Goal: Task Accomplishment & Management: Use online tool/utility

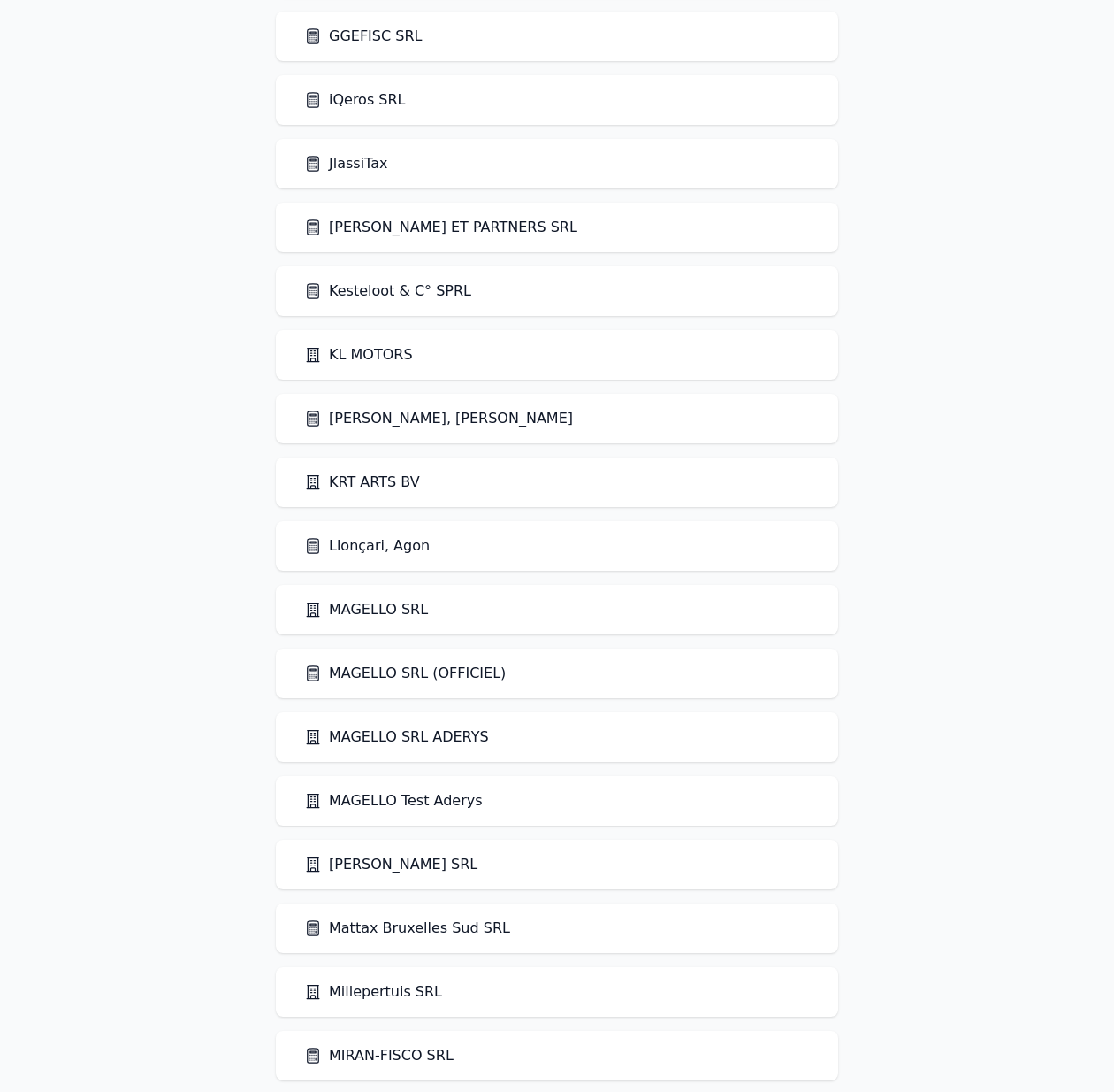
scroll to position [3526, 0]
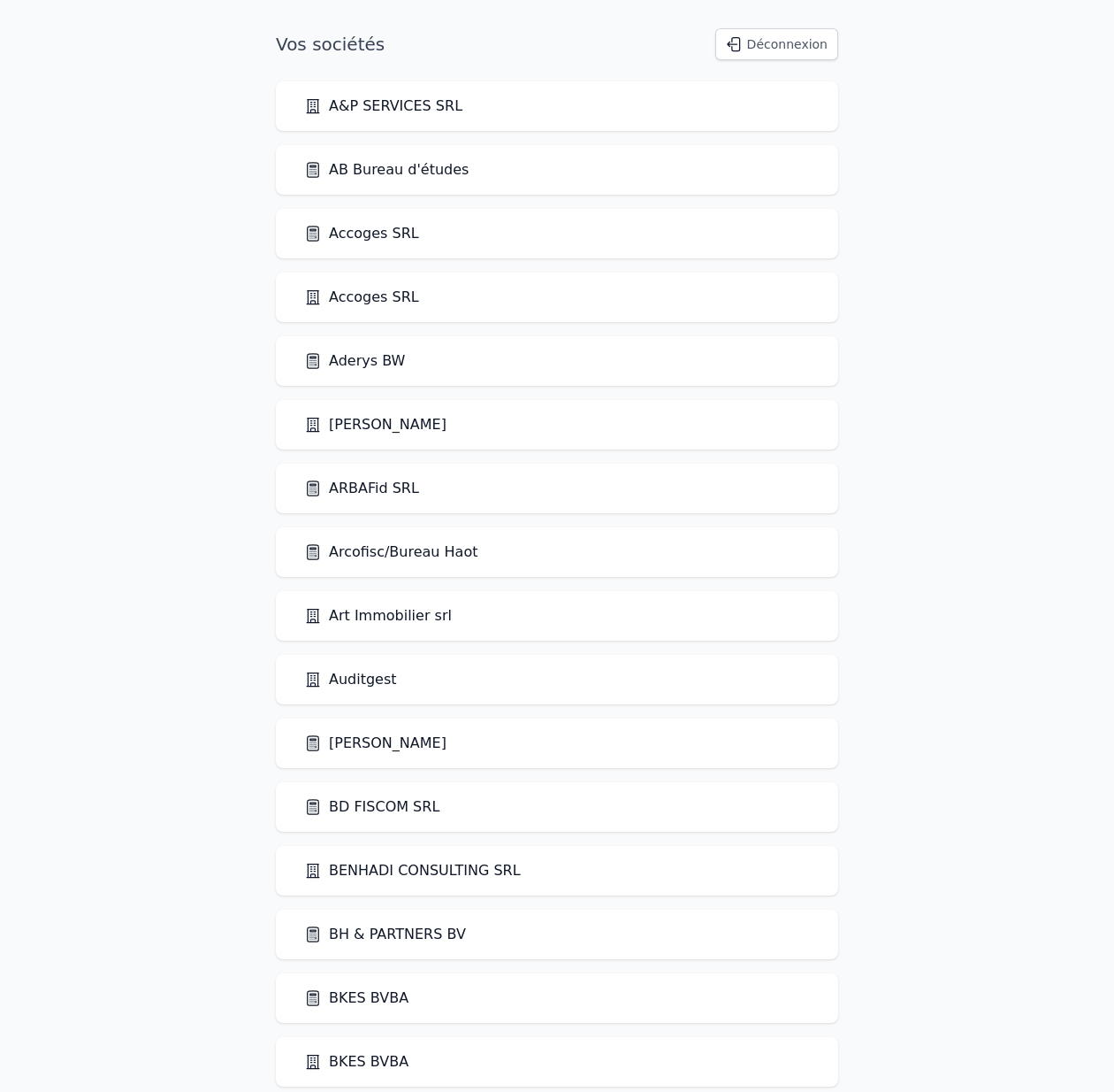
scroll to position [1790, 0]
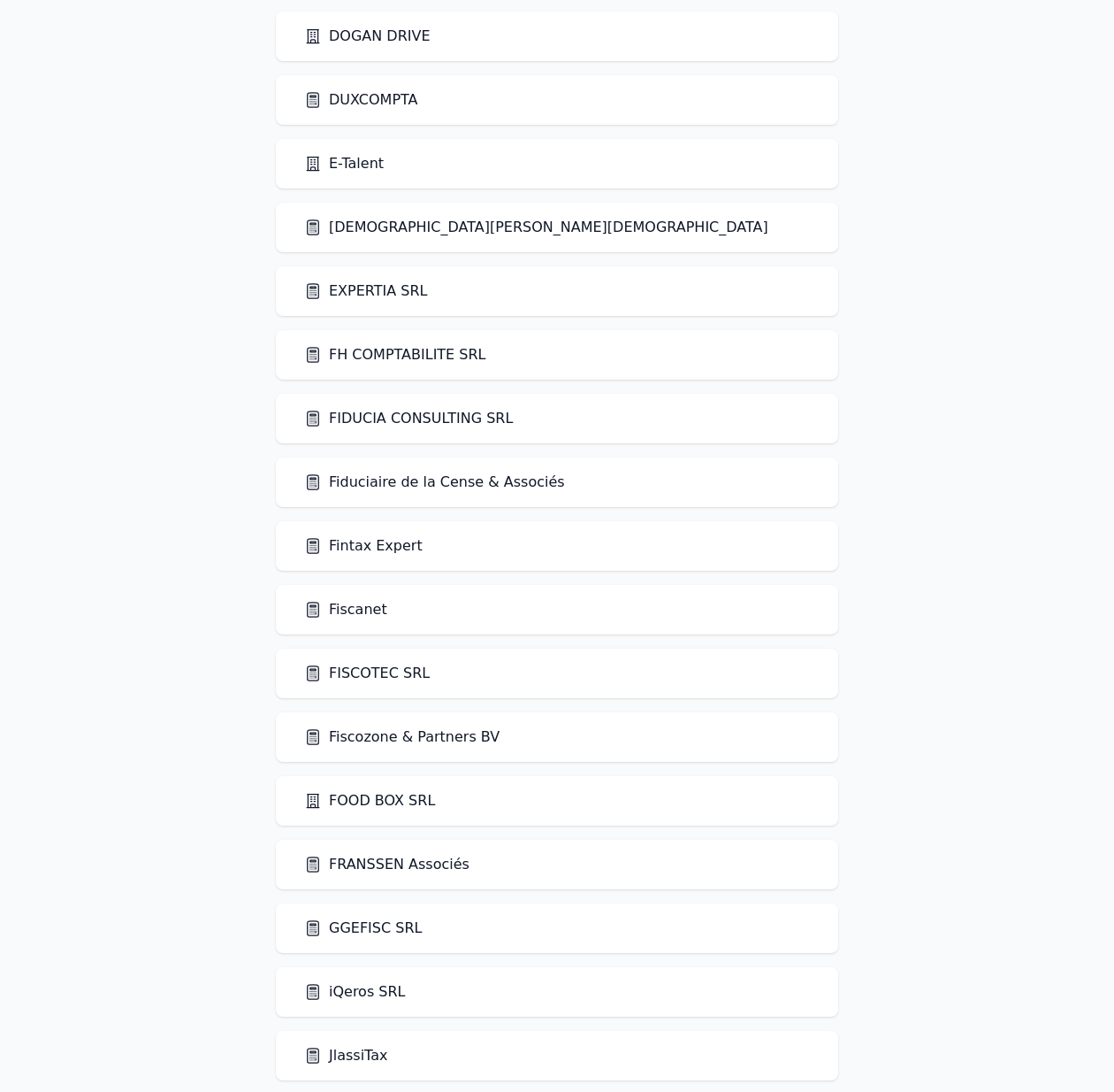
click at [362, 556] on link "Fintax Expert" at bounding box center [364, 546] width 118 height 21
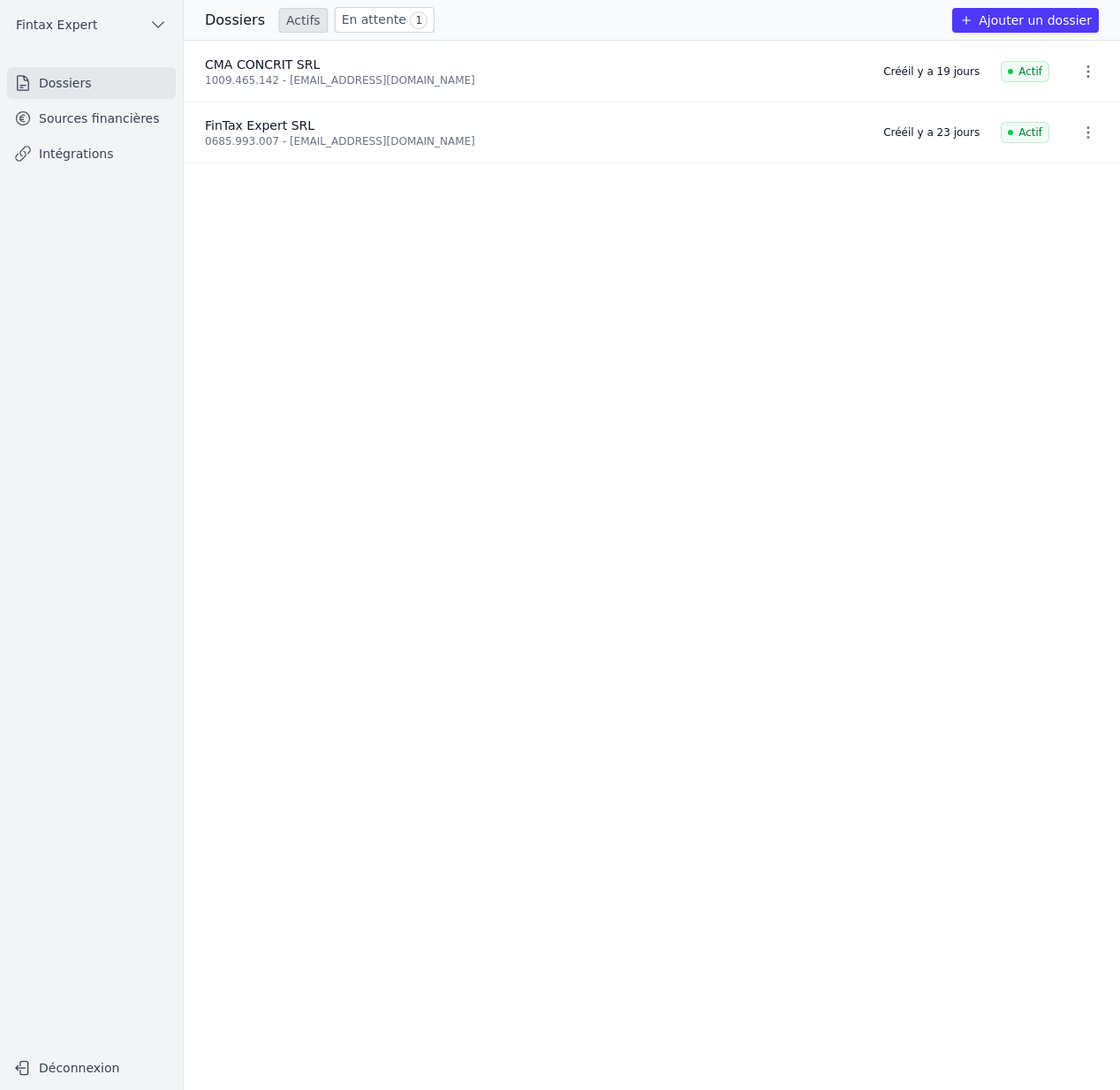
click at [115, 120] on link "Sources financières" at bounding box center [91, 118] width 168 height 32
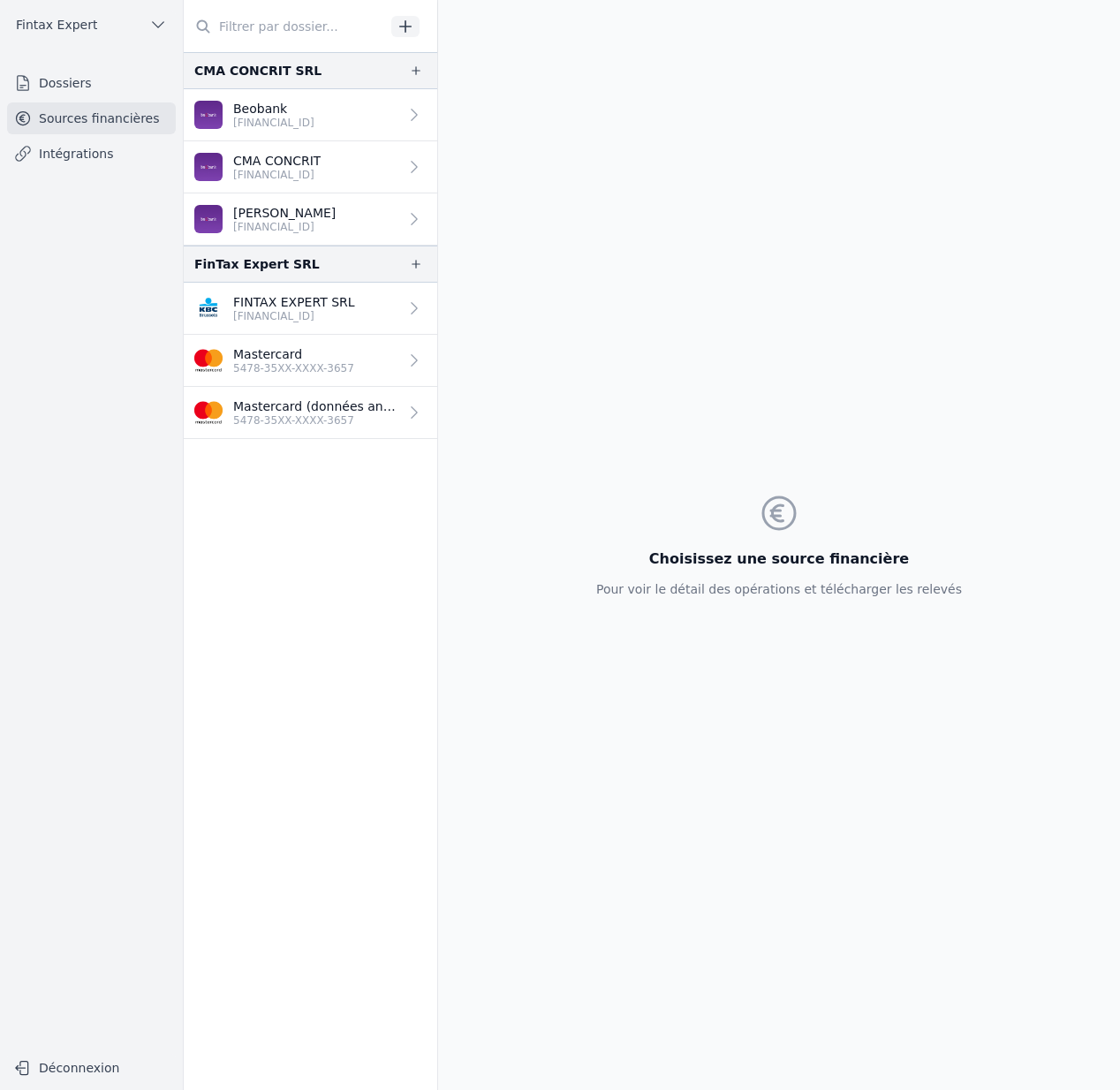
click at [318, 375] on p "5478-35XX-XXXX-3657" at bounding box center [293, 368] width 121 height 15
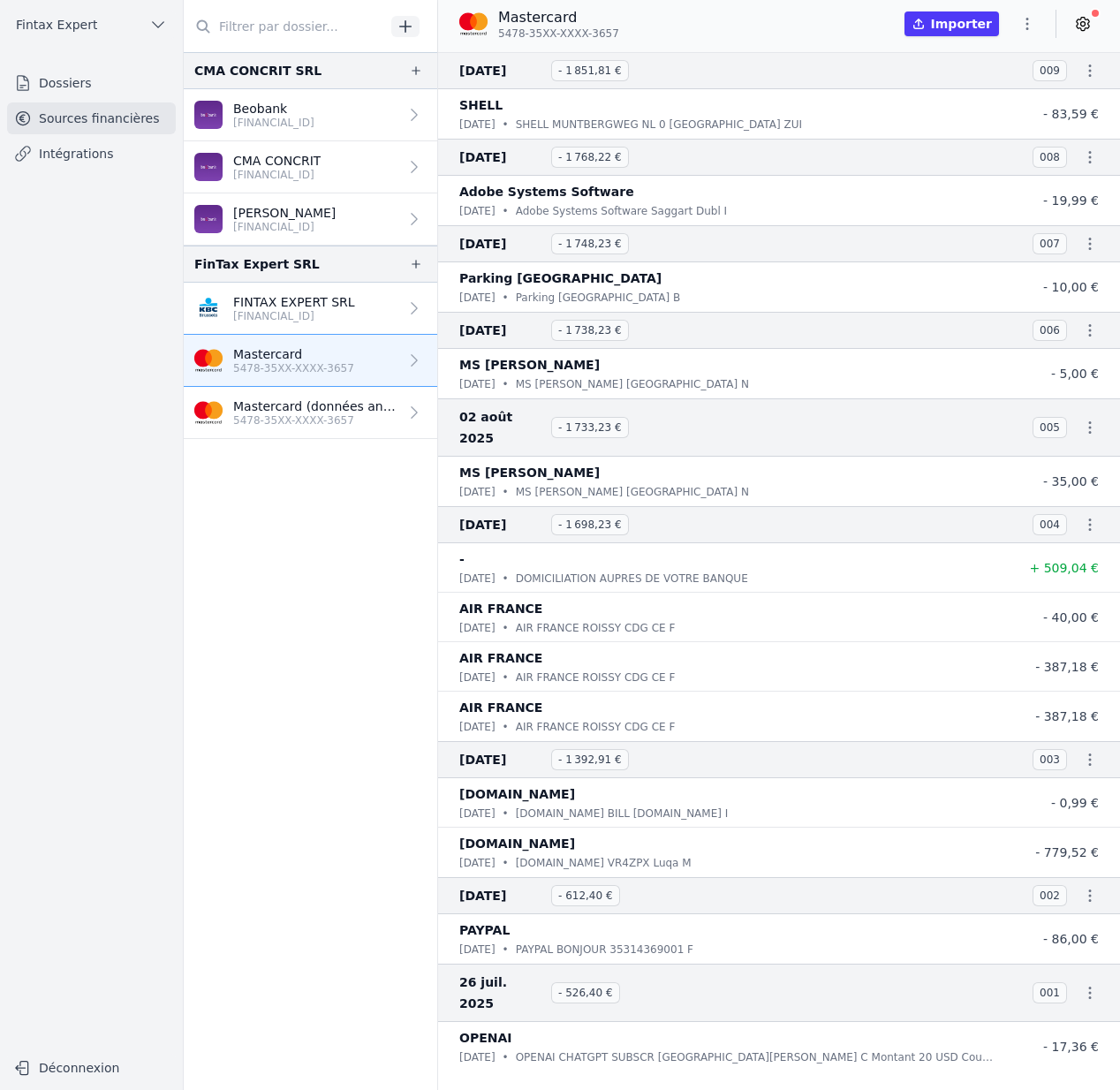
click at [335, 426] on p "5478-35XX-XXXX-3657" at bounding box center [316, 420] width 166 height 15
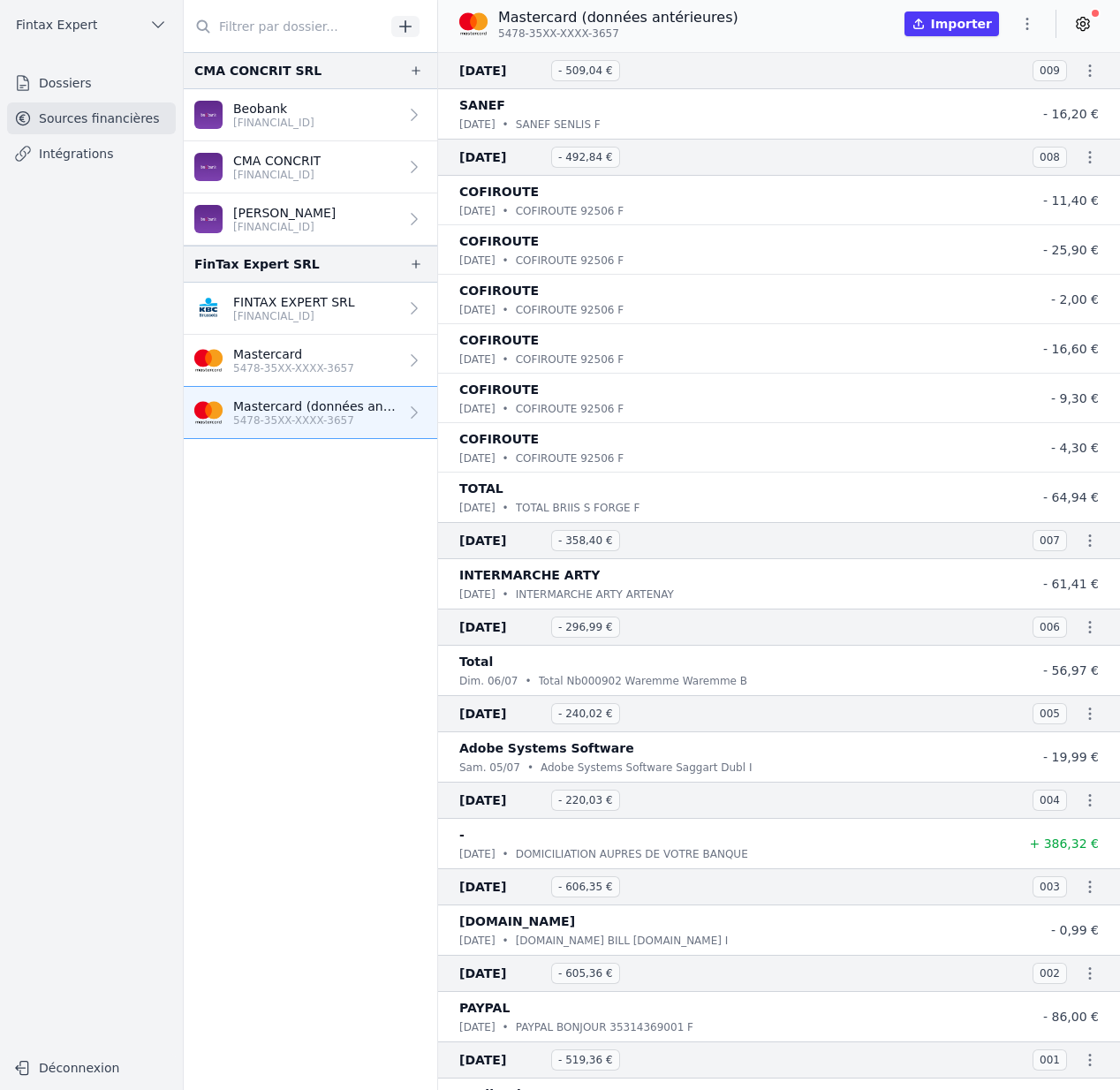
click at [69, 29] on span "Fintax Expert" at bounding box center [56, 24] width 81 height 17
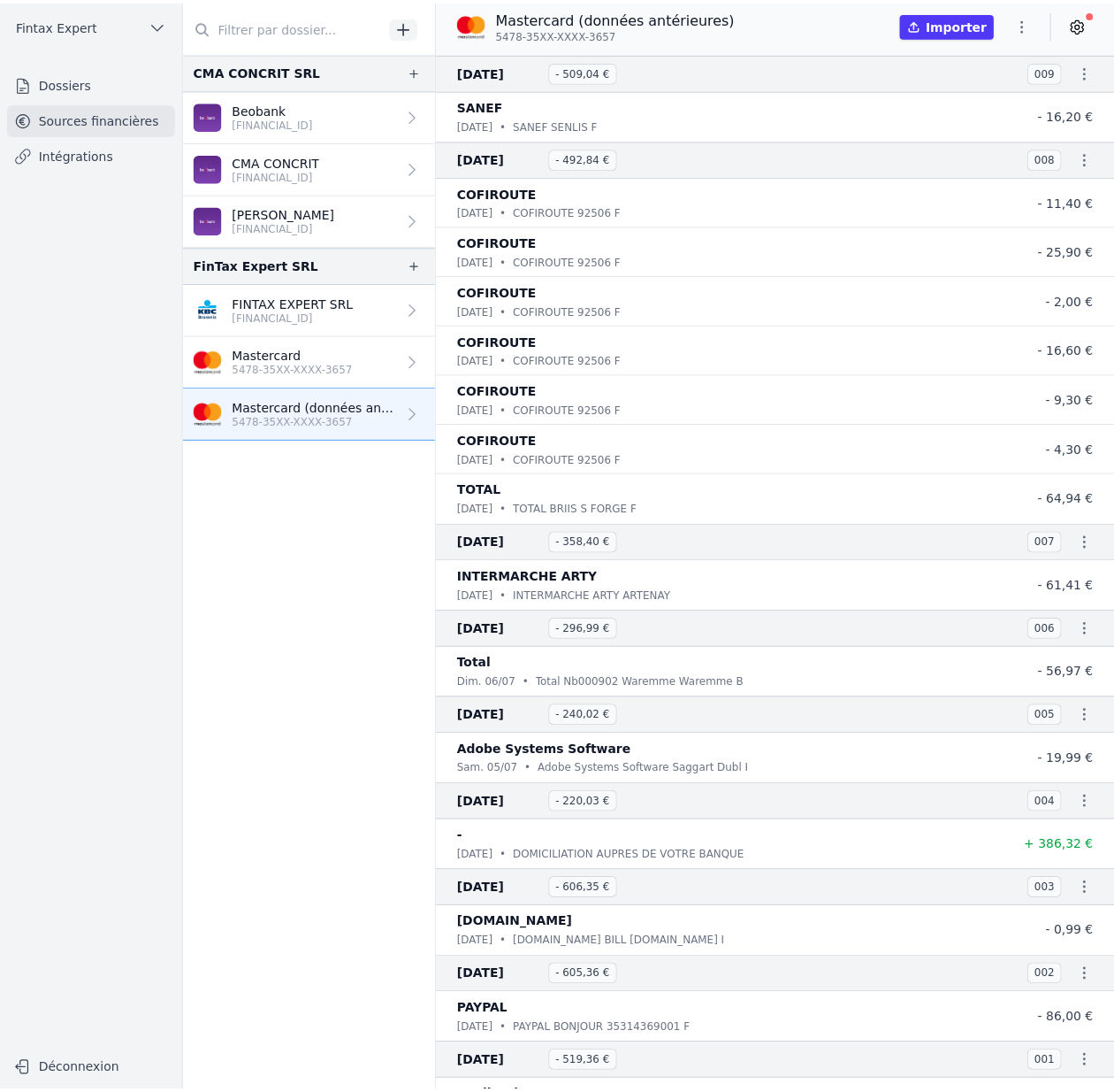
scroll to position [3, 0]
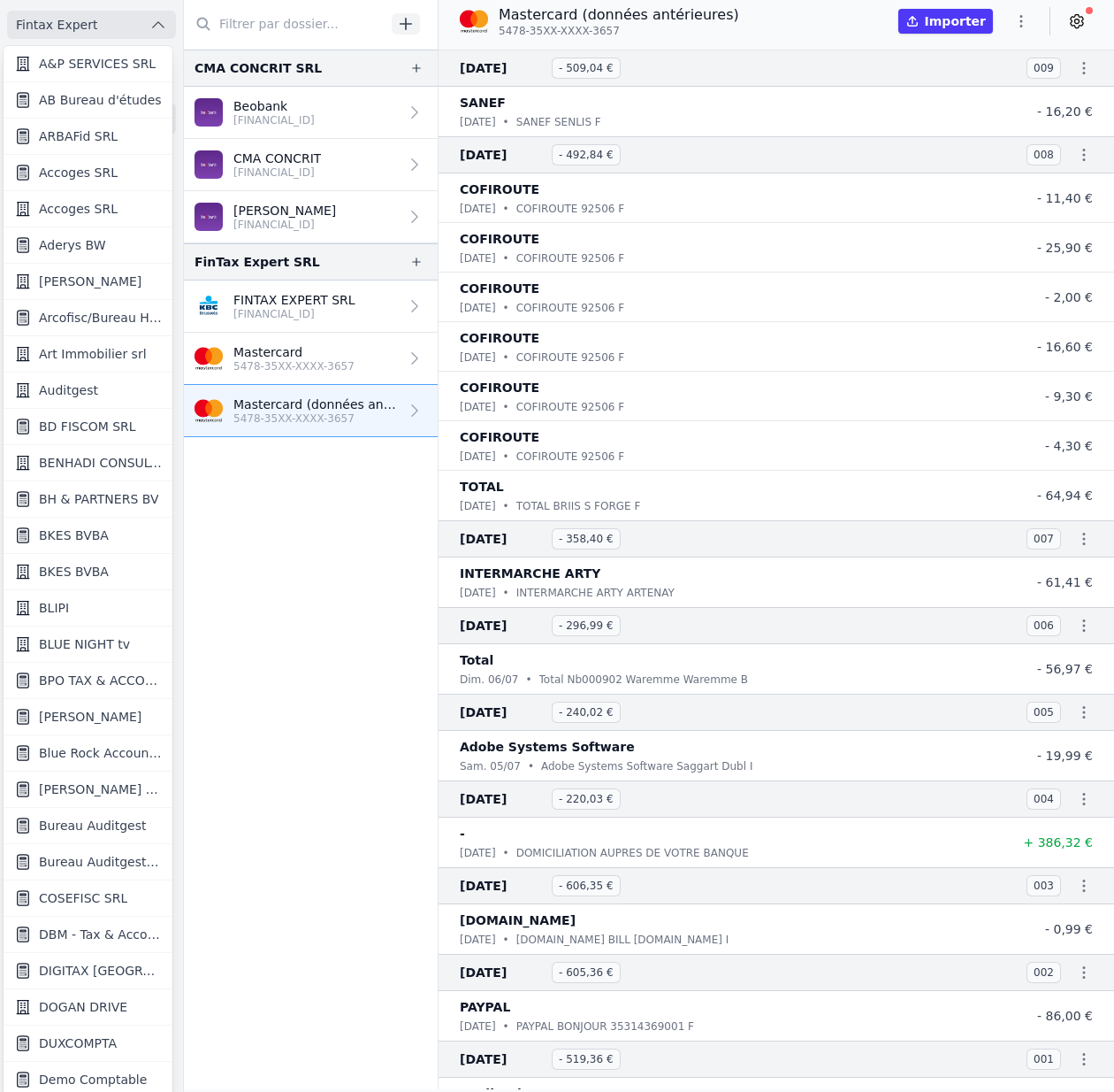
click at [83, 136] on span "ARBAFid SRL" at bounding box center [78, 136] width 79 height 17
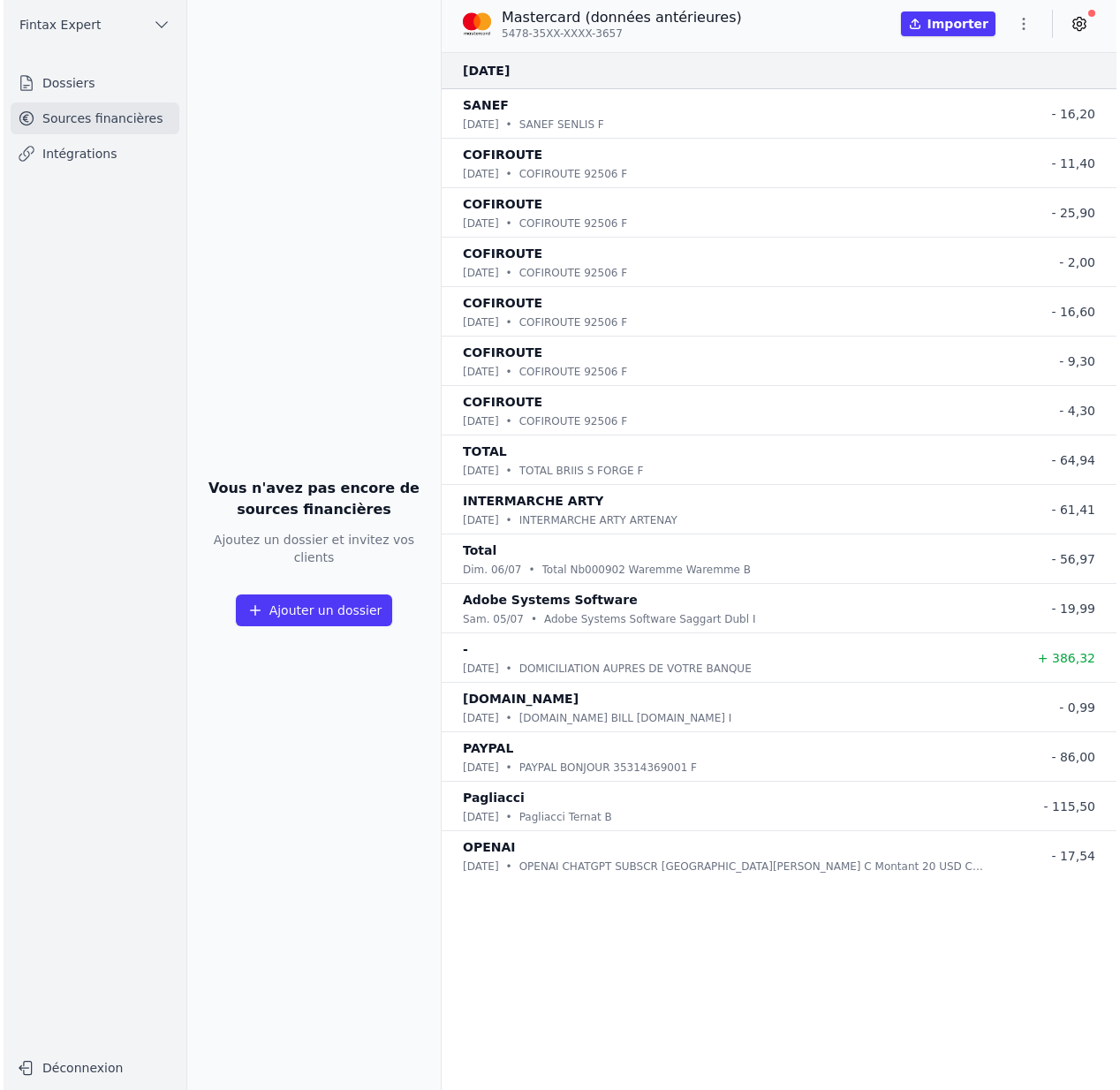
scroll to position [0, 0]
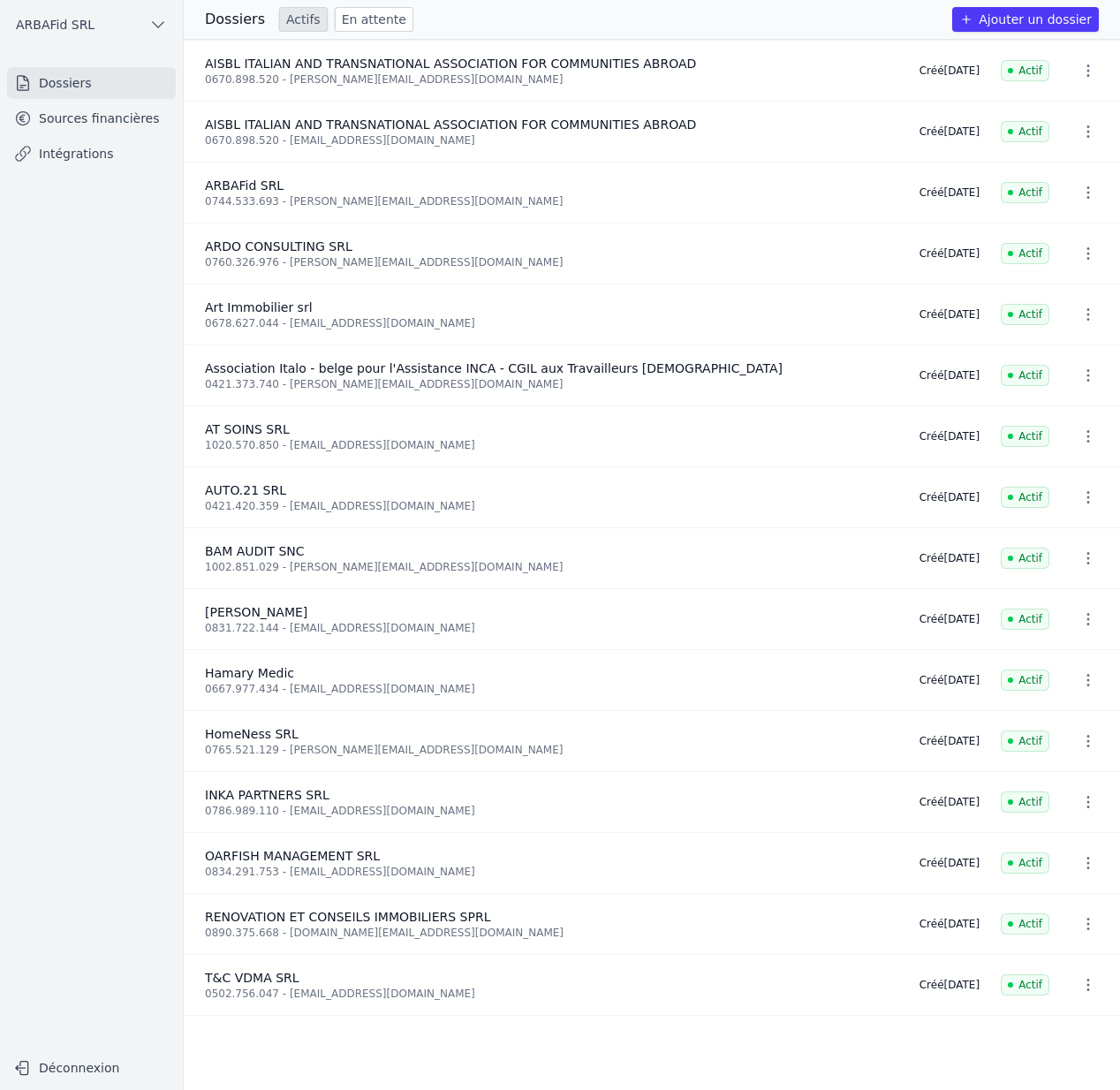
click at [105, 120] on link "Sources financières" at bounding box center [91, 118] width 168 height 32
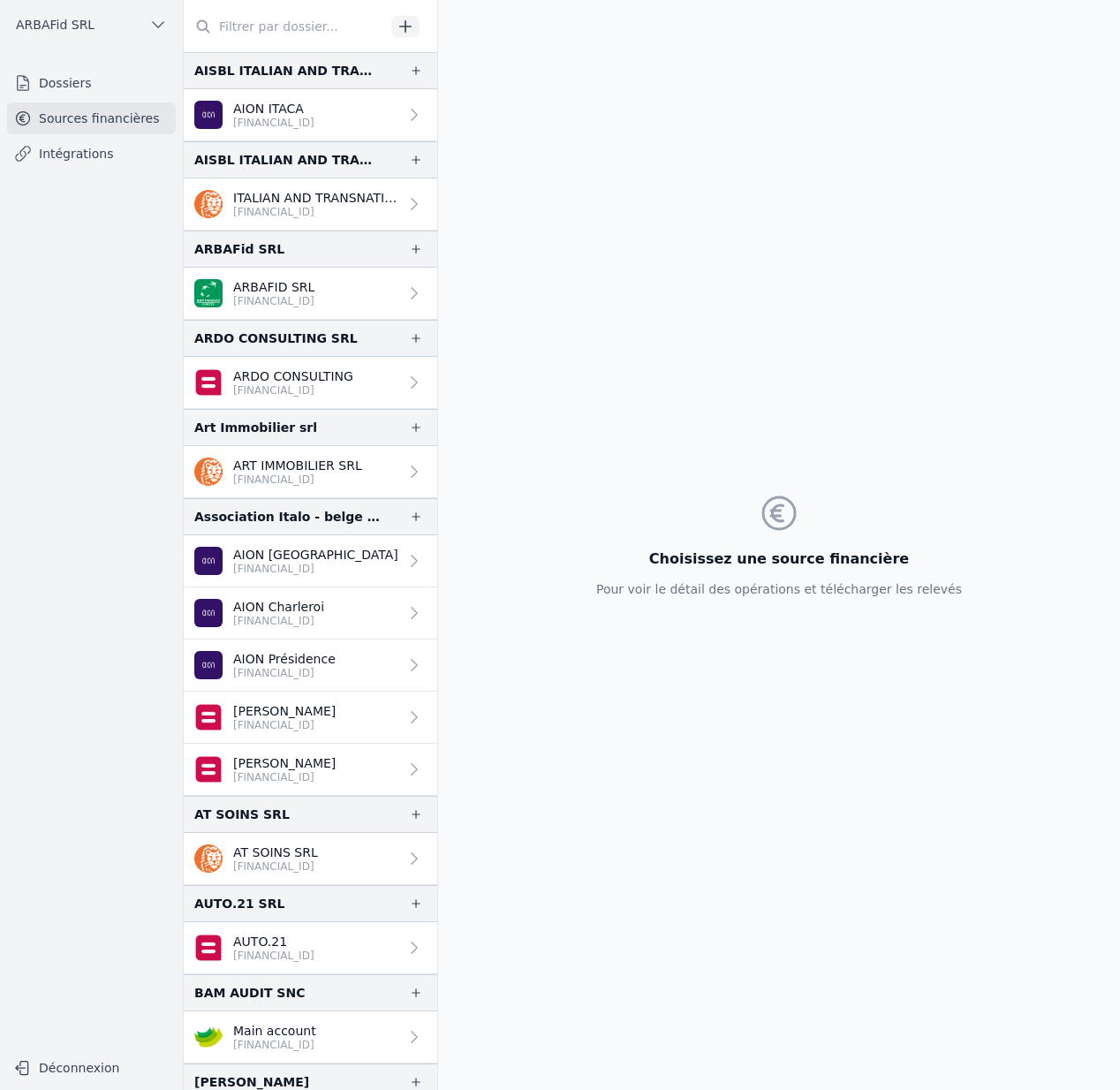
click at [291, 279] on p "ARBAFID SRL" at bounding box center [274, 287] width 81 height 17
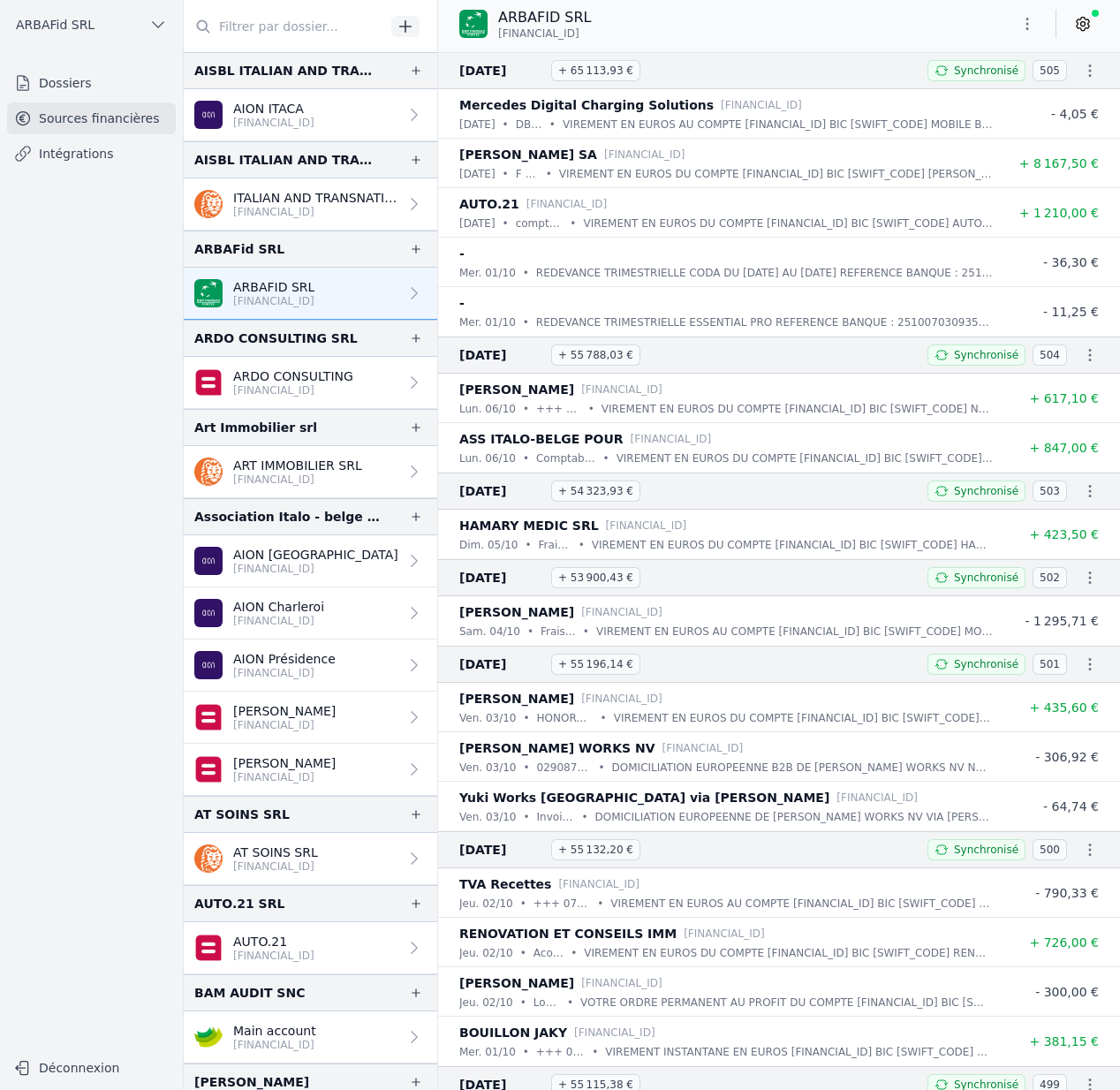
click at [1095, 25] on link at bounding box center [1082, 23] width 32 height 28
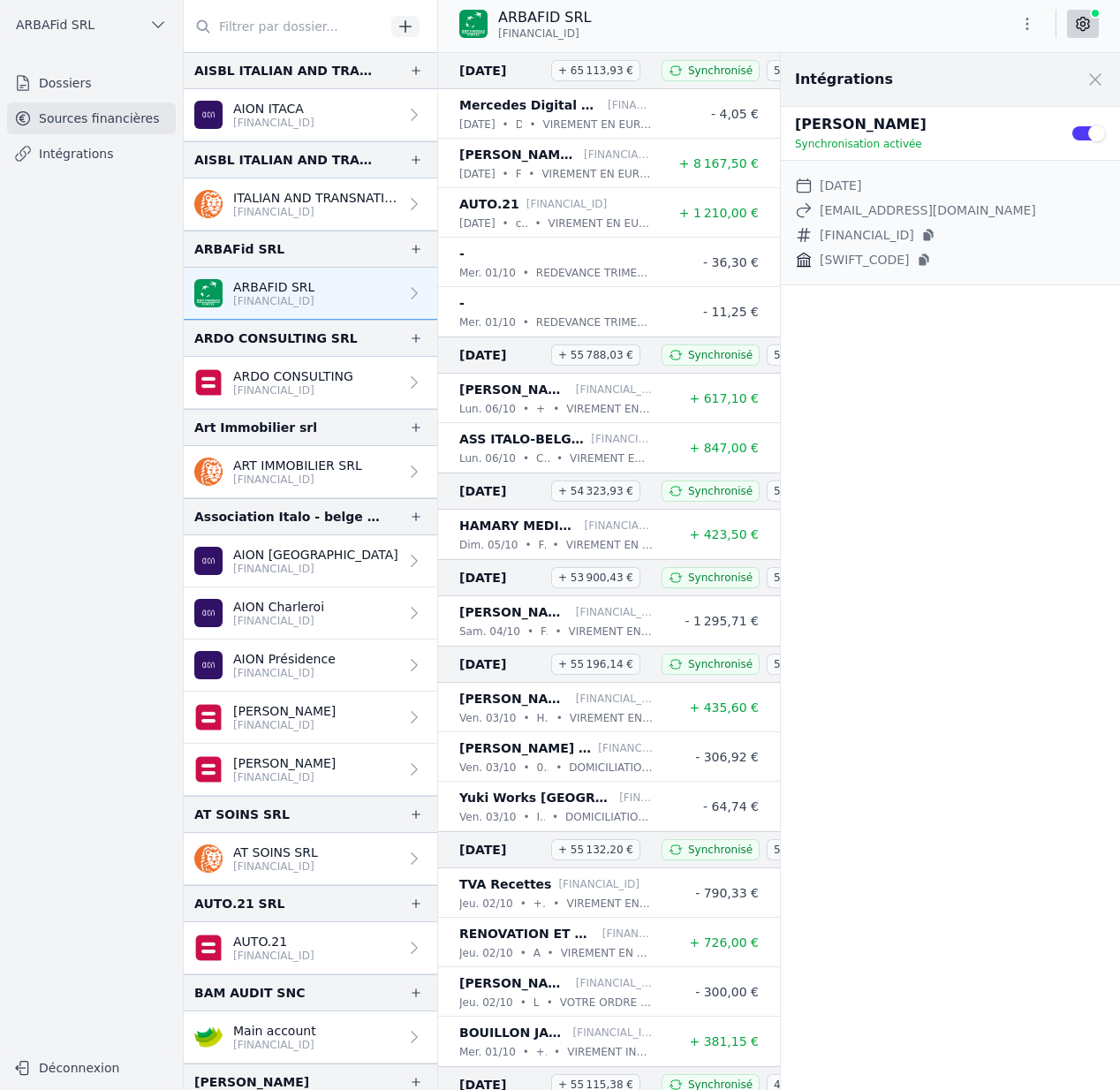
click at [40, 153] on link "Intégrations" at bounding box center [91, 153] width 168 height 32
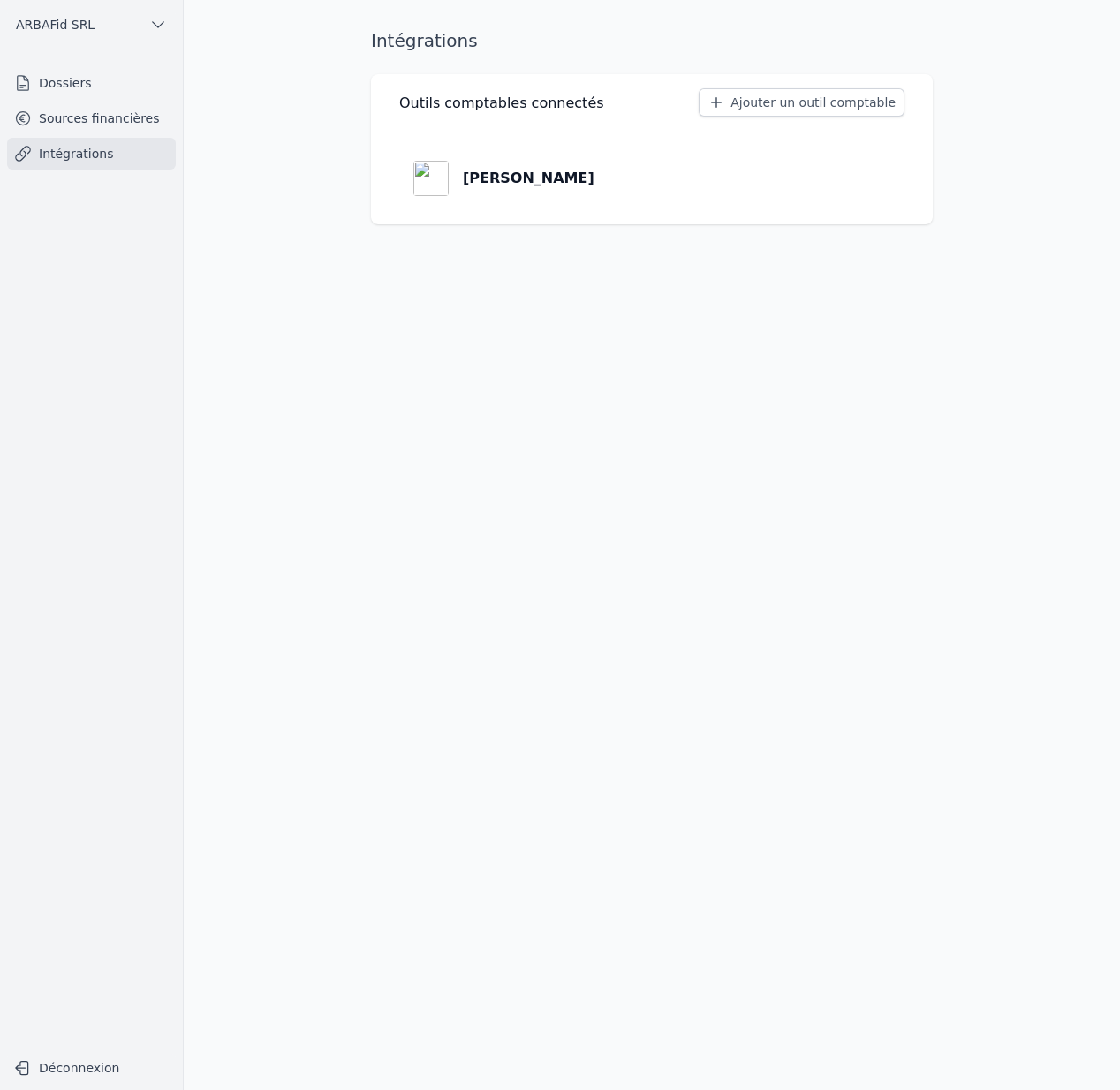
click at [810, 104] on button "Ajouter un outil comptable" at bounding box center [802, 102] width 206 height 28
click at [763, 93] on button "Ajouter un outil comptable" at bounding box center [802, 102] width 206 height 28
click at [860, 97] on button "Ajouter un outil comptable" at bounding box center [802, 102] width 206 height 28
